Goal: Information Seeking & Learning: Learn about a topic

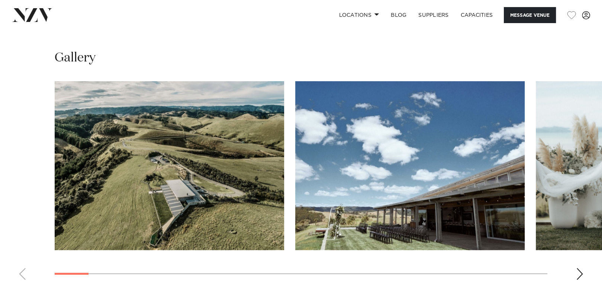
scroll to position [744, 0]
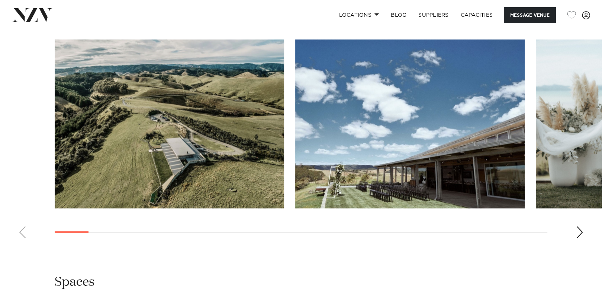
click at [577, 226] on div "Next slide" at bounding box center [579, 232] width 7 height 12
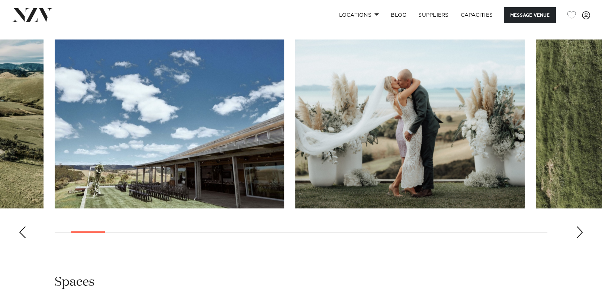
click at [577, 226] on div "Next slide" at bounding box center [579, 232] width 7 height 12
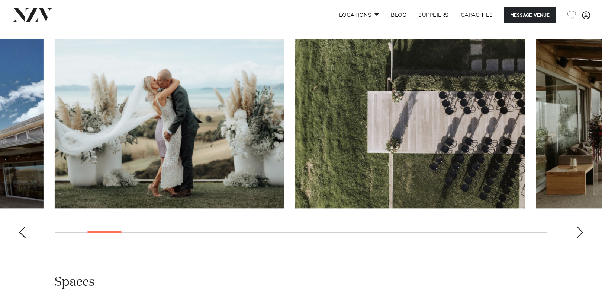
click at [577, 226] on div "Next slide" at bounding box center [579, 232] width 7 height 12
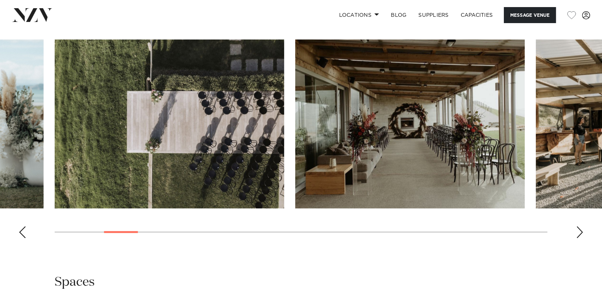
click at [577, 226] on div "Next slide" at bounding box center [579, 232] width 7 height 12
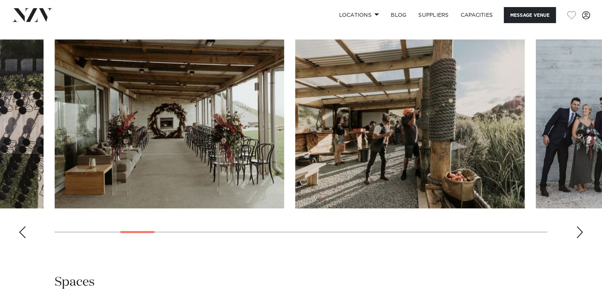
click at [577, 226] on div "Next slide" at bounding box center [579, 232] width 7 height 12
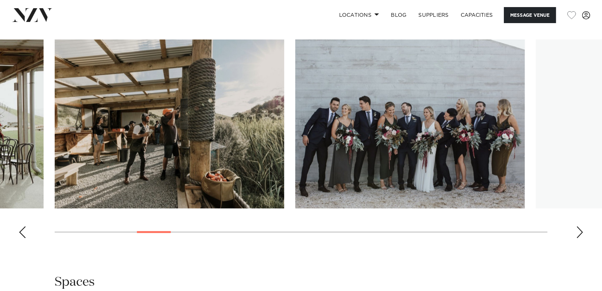
click at [577, 226] on div "Next slide" at bounding box center [579, 232] width 7 height 12
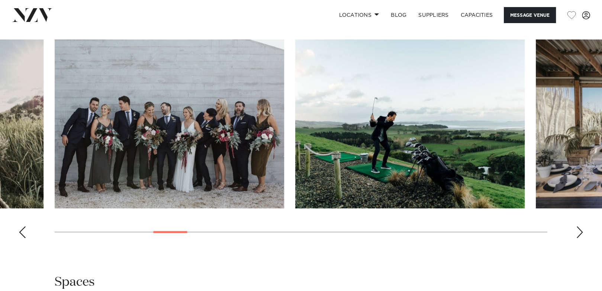
click at [577, 226] on div "Next slide" at bounding box center [579, 232] width 7 height 12
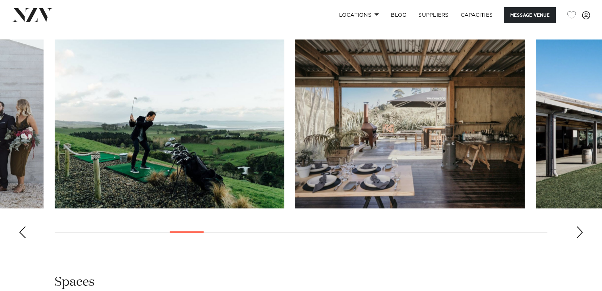
click at [577, 226] on div "Next slide" at bounding box center [579, 232] width 7 height 12
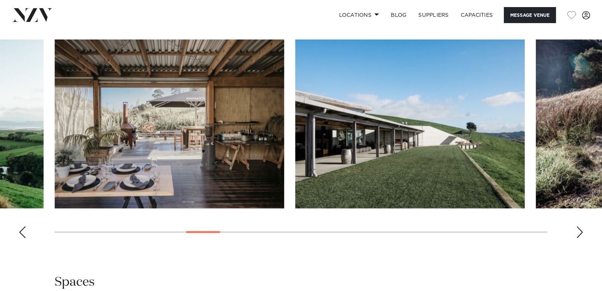
click at [577, 226] on div "Next slide" at bounding box center [579, 232] width 7 height 12
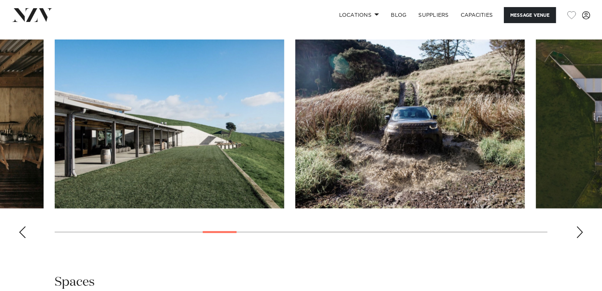
click at [577, 226] on div "Next slide" at bounding box center [579, 232] width 7 height 12
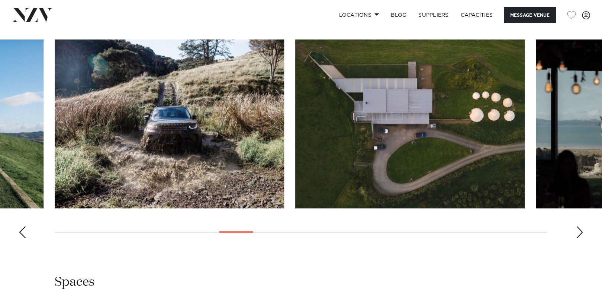
click at [577, 226] on div "Next slide" at bounding box center [579, 232] width 7 height 12
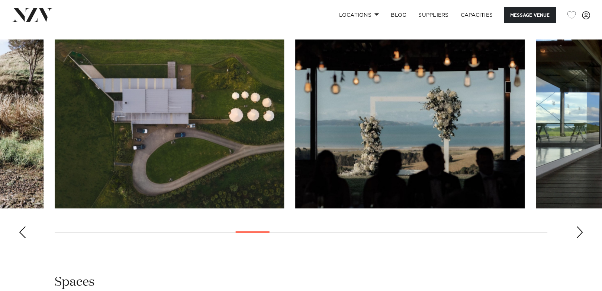
click at [577, 226] on div "Next slide" at bounding box center [579, 232] width 7 height 12
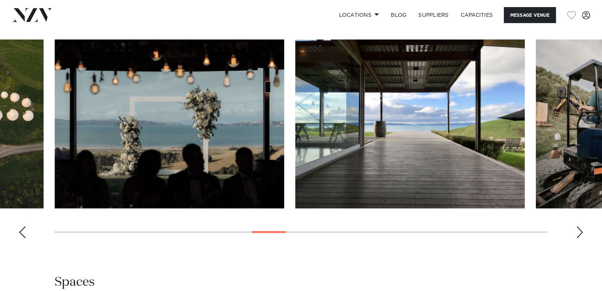
click at [577, 226] on div "Next slide" at bounding box center [579, 232] width 7 height 12
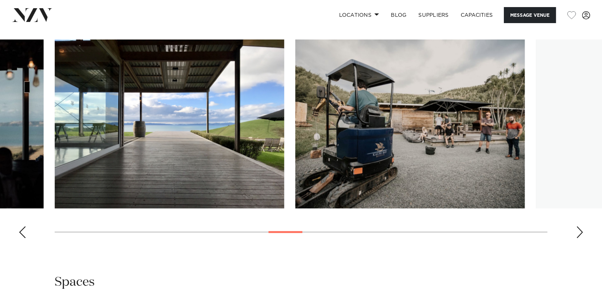
click at [577, 226] on div "Next slide" at bounding box center [579, 232] width 7 height 12
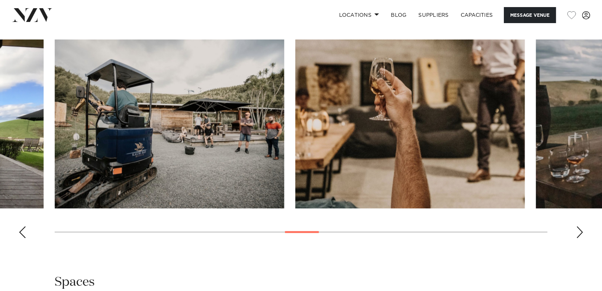
click at [577, 226] on div "Next slide" at bounding box center [579, 232] width 7 height 12
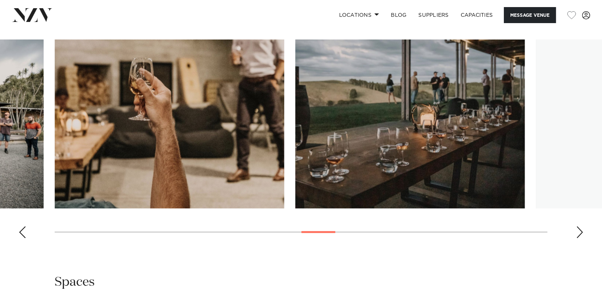
click at [577, 226] on div "Next slide" at bounding box center [579, 232] width 7 height 12
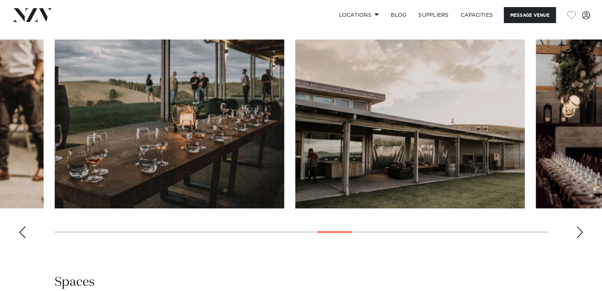
click at [577, 226] on div "Next slide" at bounding box center [579, 232] width 7 height 12
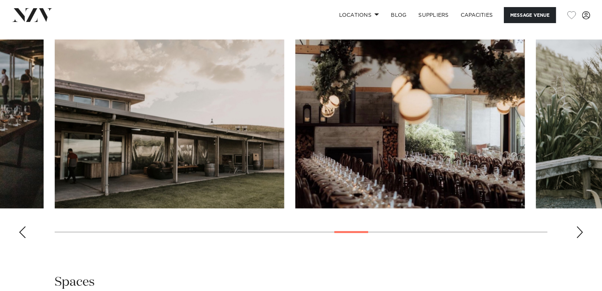
click at [577, 226] on div "Next slide" at bounding box center [579, 232] width 7 height 12
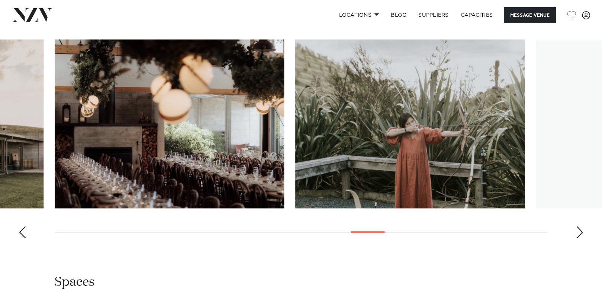
click at [577, 226] on div "Next slide" at bounding box center [579, 232] width 7 height 12
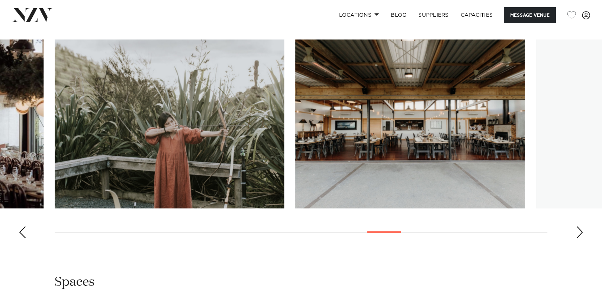
click at [577, 226] on div "Next slide" at bounding box center [579, 232] width 7 height 12
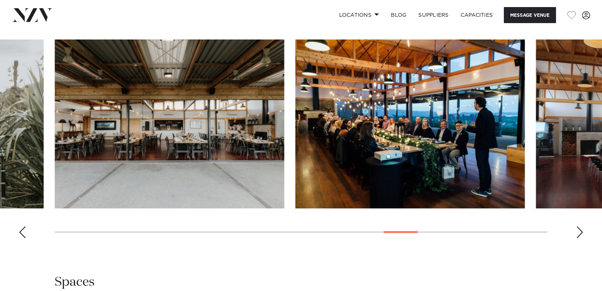
click at [364, 146] on img "22 / 30" at bounding box center [410, 123] width 230 height 169
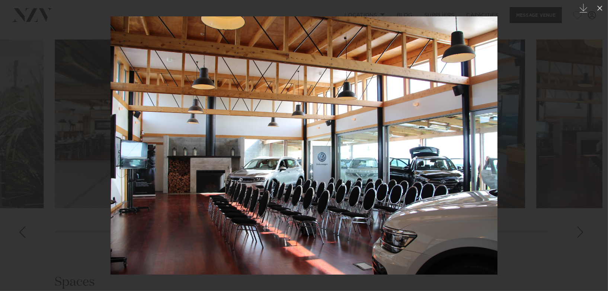
click at [297, 85] on img at bounding box center [303, 145] width 387 height 258
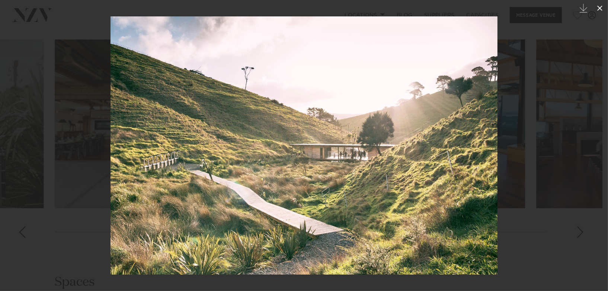
click at [600, 7] on icon at bounding box center [599, 8] width 9 height 9
